Goal: Task Accomplishment & Management: Use online tool/utility

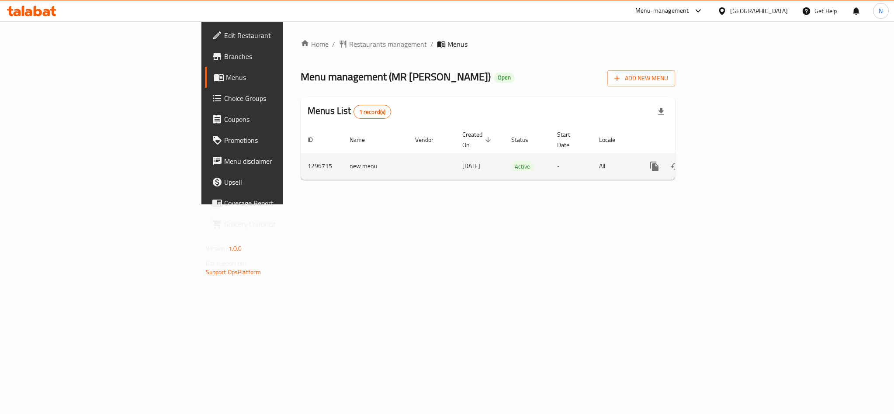
click at [723, 161] on icon "enhanced table" at bounding box center [717, 166] width 10 height 10
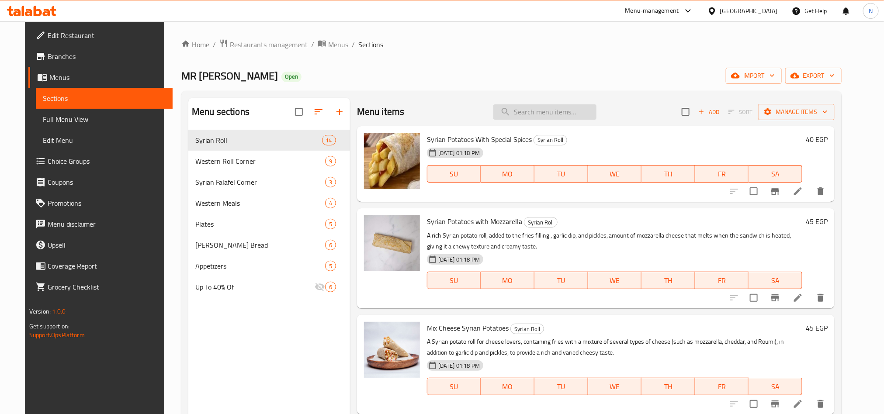
click at [536, 113] on input "search" at bounding box center [544, 111] width 103 height 15
type input "4"
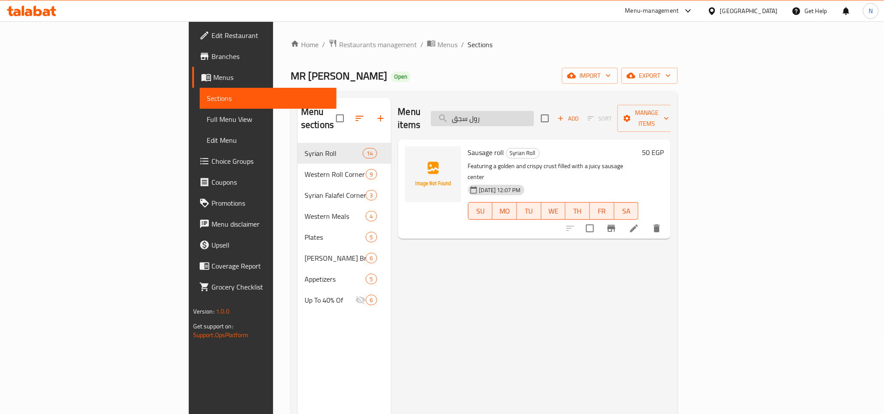
click at [531, 114] on input "رول سجق" at bounding box center [482, 118] width 103 height 15
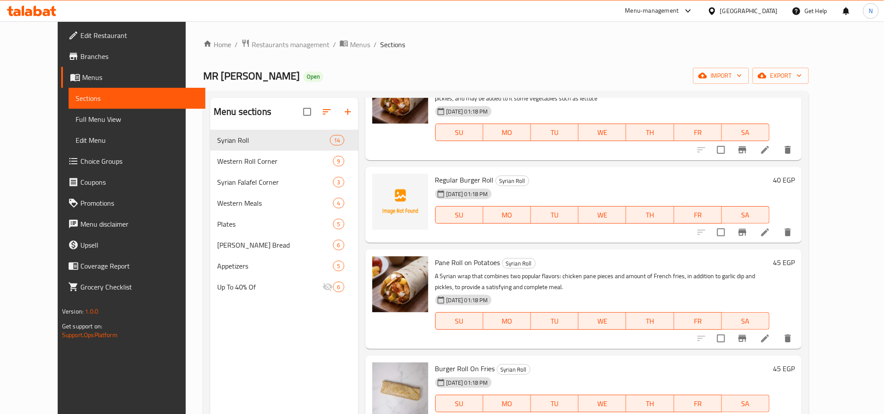
scroll to position [8, 0]
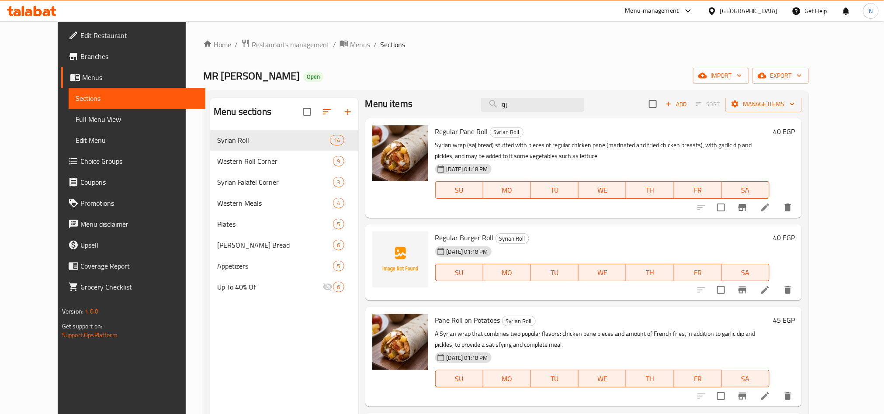
type input "ر"
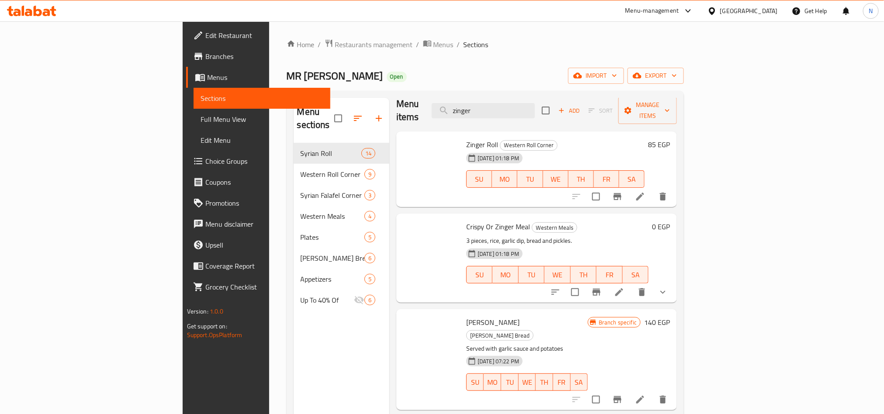
scroll to position [0, 0]
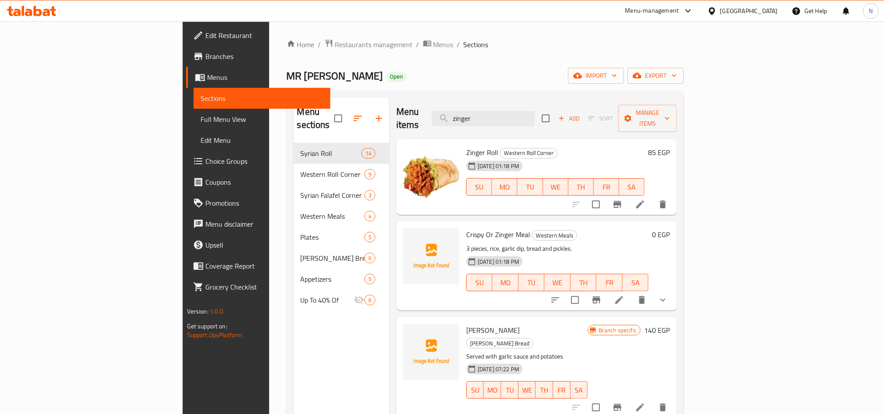
click at [466, 146] on span "Zinger Roll" at bounding box center [482, 152] width 32 height 13
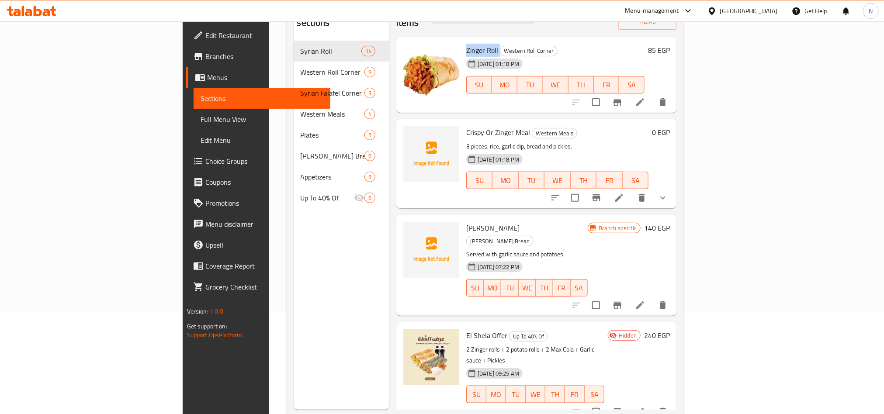
scroll to position [122, 0]
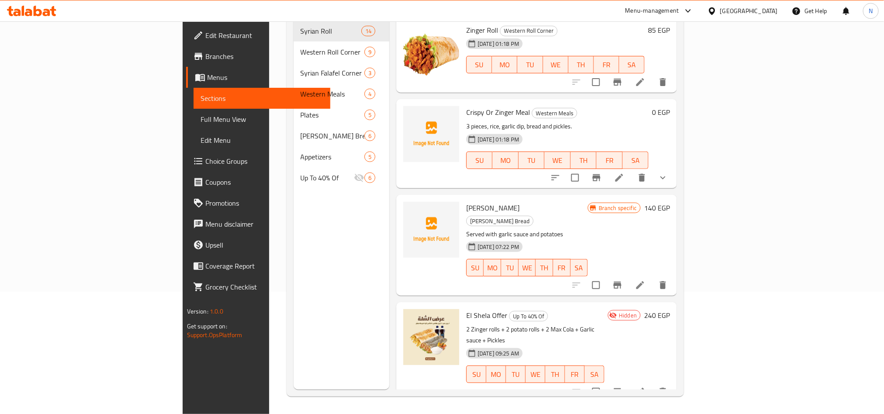
click at [466, 309] on span "El Shela Offer" at bounding box center [486, 315] width 41 height 13
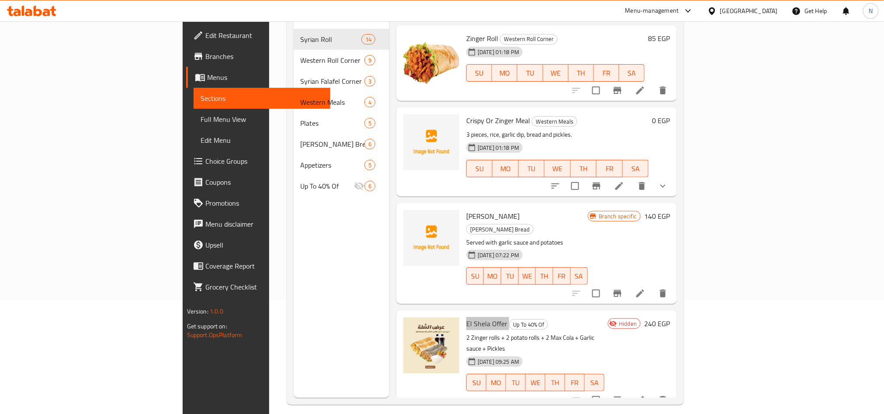
scroll to position [0, 0]
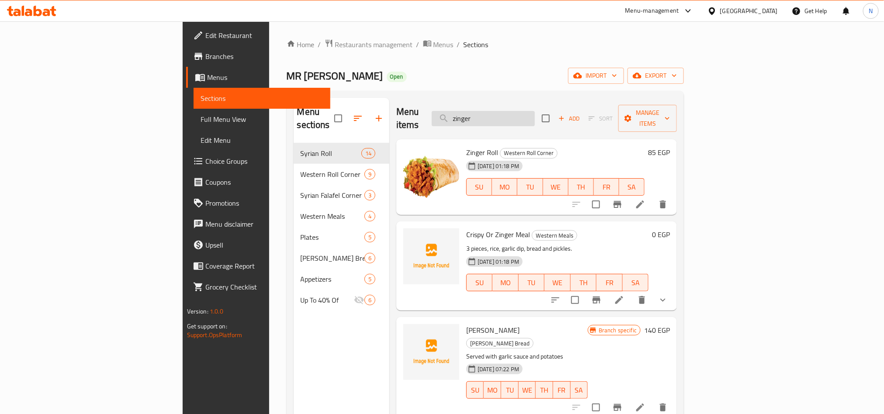
click at [531, 111] on input "zinger" at bounding box center [483, 118] width 103 height 15
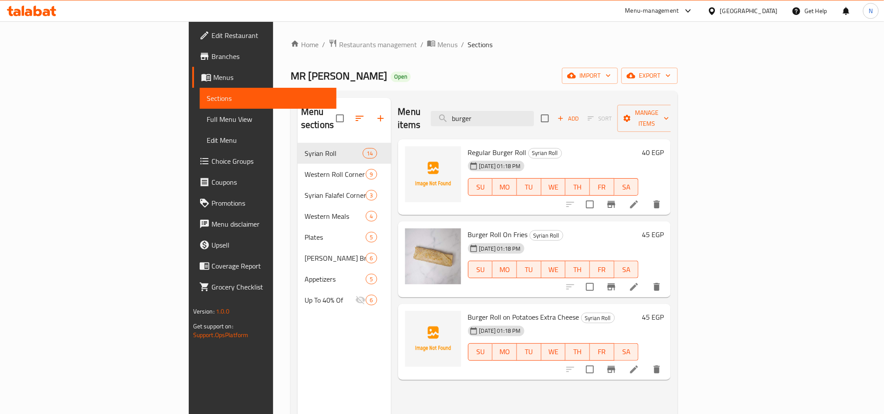
type input "burger"
click at [468, 146] on span "Regular Burger Roll" at bounding box center [497, 152] width 59 height 13
click at [635, 74] on icon "button" at bounding box center [631, 75] width 9 height 9
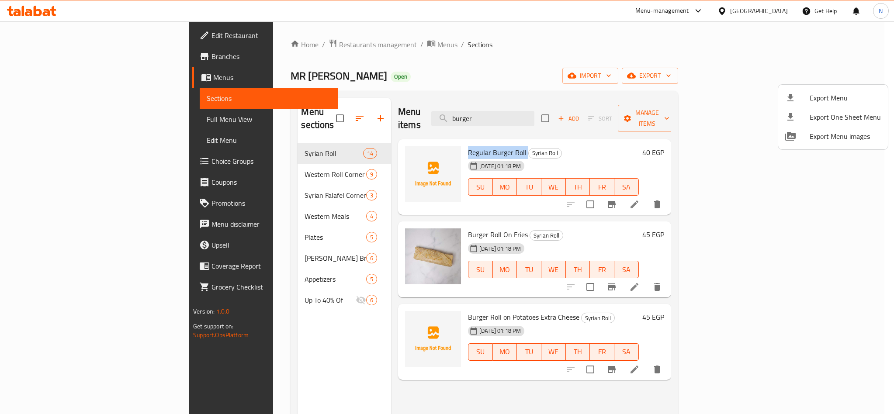
click at [819, 88] on li "Export Menu" at bounding box center [833, 97] width 110 height 19
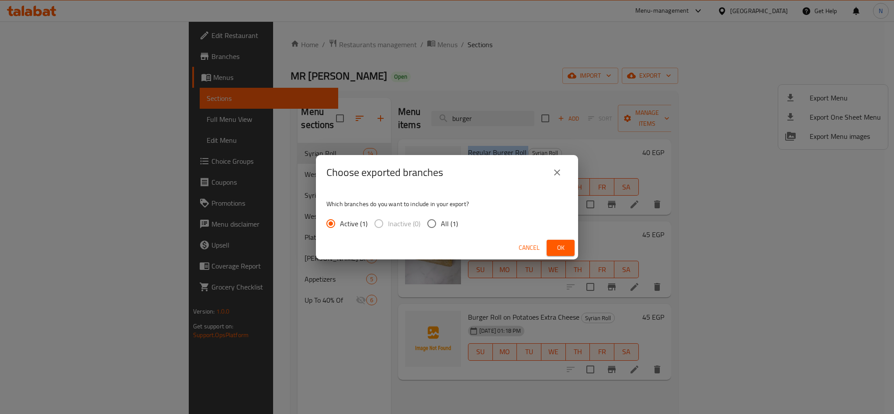
click at [453, 222] on span "All (1)" at bounding box center [449, 224] width 17 height 10
click at [441, 222] on input "All (1)" at bounding box center [432, 224] width 18 height 18
radio input "true"
click at [566, 240] on button "Ok" at bounding box center [561, 248] width 28 height 16
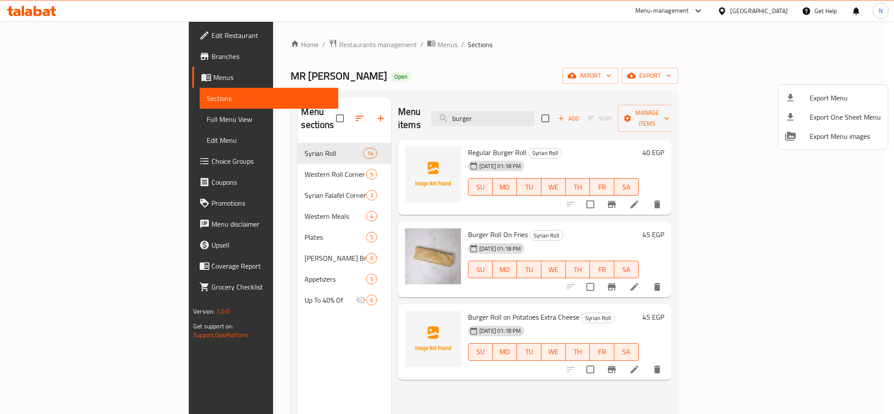
click at [255, 50] on div at bounding box center [447, 207] width 894 height 414
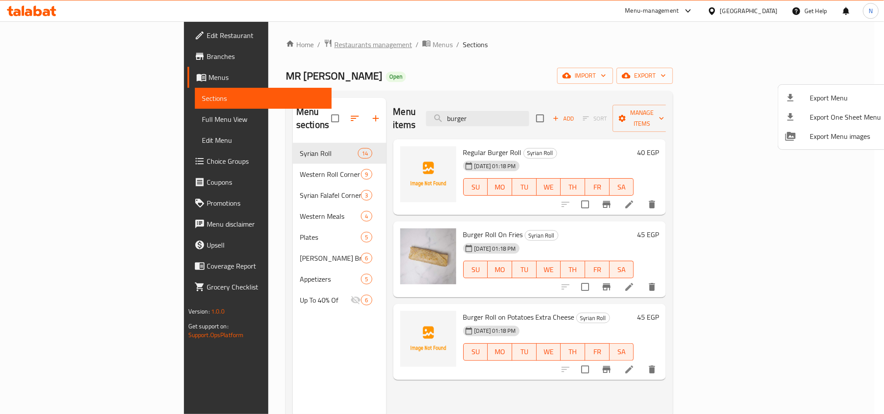
click at [334, 49] on span "Restaurants management" at bounding box center [373, 44] width 78 height 10
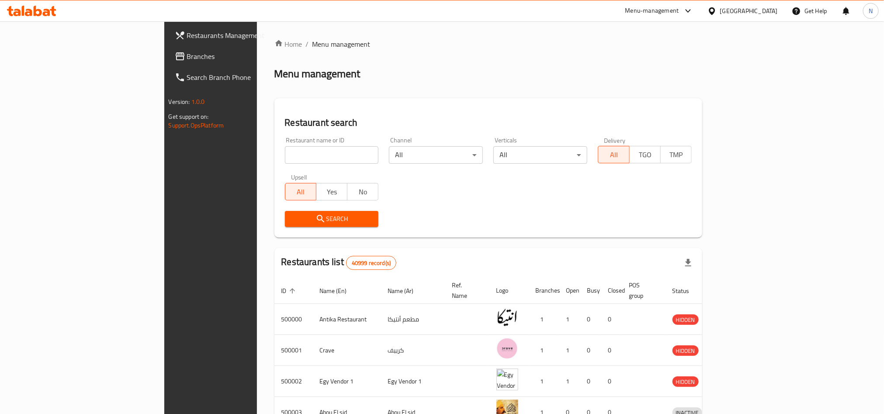
drag, startPoint x: 776, startPoint y: 10, endPoint x: 771, endPoint y: 20, distance: 10.4
click at [775, 14] on div "[GEOGRAPHIC_DATA]" at bounding box center [749, 11] width 58 height 10
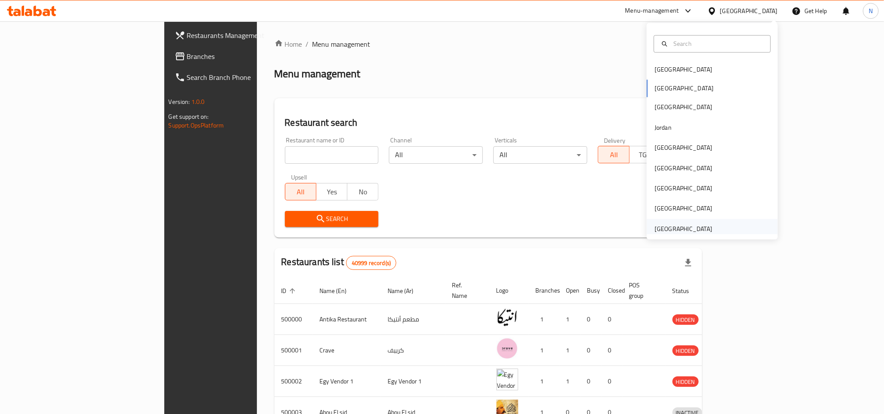
click at [684, 227] on div "[GEOGRAPHIC_DATA]" at bounding box center [684, 229] width 58 height 10
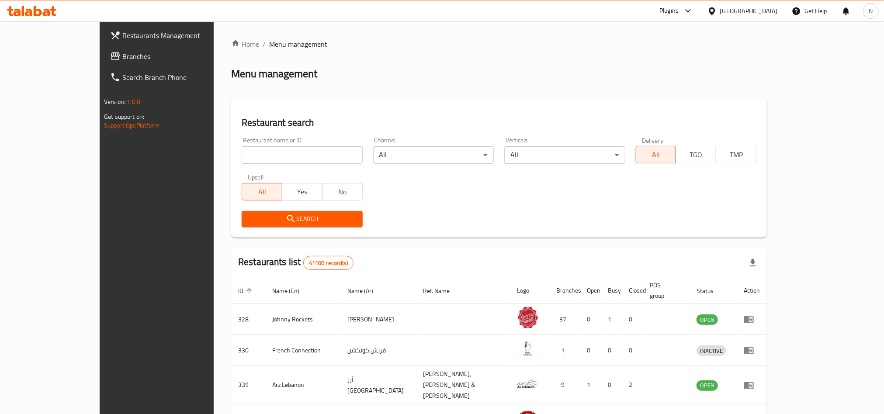
drag, startPoint x: 63, startPoint y: 56, endPoint x: 63, endPoint y: 60, distance: 4.8
click at [122, 57] on span "Branches" at bounding box center [181, 56] width 118 height 10
click at [122, 58] on span "Branches" at bounding box center [181, 56] width 118 height 10
